Goal: Navigation & Orientation: Understand site structure

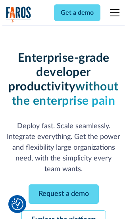
scroll to position [84, 0]
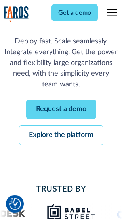
click at [61, 110] on link "Request a demo" at bounding box center [61, 109] width 70 height 19
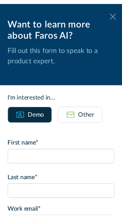
scroll to position [0, 0]
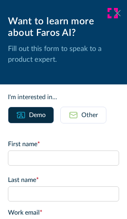
click at [114, 13] on icon at bounding box center [117, 13] width 6 height 6
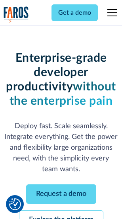
scroll to position [110, 0]
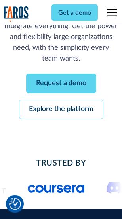
click at [61, 110] on link "Explore the platform" at bounding box center [61, 109] width 85 height 19
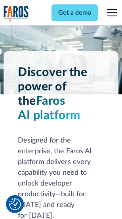
scroll to position [6053, 0]
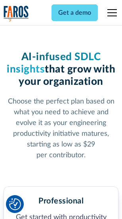
scroll to position [1259, 0]
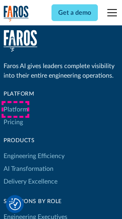
click at [15, 109] on link "Platform" at bounding box center [16, 109] width 24 height 13
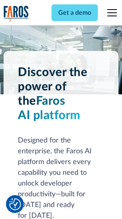
scroll to position [6308, 0]
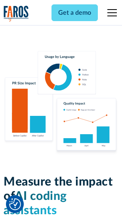
scroll to position [4960, 0]
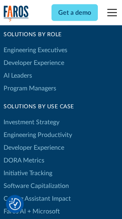
click at [24, 154] on link "DORA Metrics" at bounding box center [24, 160] width 41 height 13
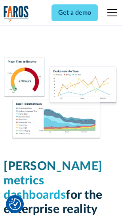
scroll to position [3518, 0]
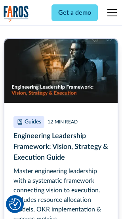
scroll to position [3638, 0]
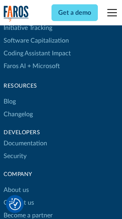
click at [18, 109] on link "Changelog" at bounding box center [18, 114] width 29 height 13
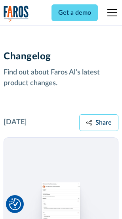
scroll to position [9743, 0]
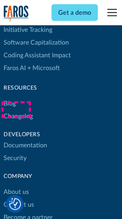
click at [16, 186] on link "About us" at bounding box center [16, 192] width 25 height 13
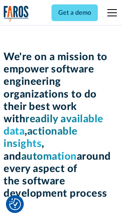
scroll to position [2748, 0]
